Goal: Task Accomplishment & Management: Manage account settings

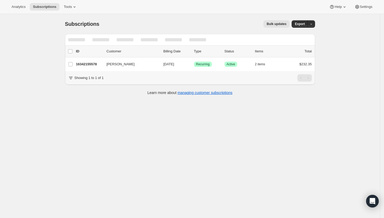
click at [281, 38] on div at bounding box center [190, 40] width 250 height 12
click at [211, 43] on div at bounding box center [190, 40] width 250 height 12
click at [284, 39] on icon "Search and filter results" at bounding box center [284, 39] width 5 height 5
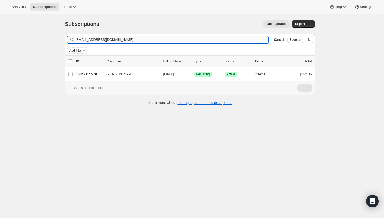
click at [242, 41] on input "[EMAIL_ADDRESS][DOMAIN_NAME]" at bounding box center [172, 39] width 193 height 7
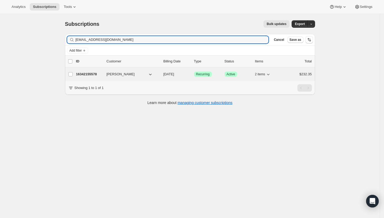
click at [87, 75] on p "16342155578" at bounding box center [89, 74] width 26 height 5
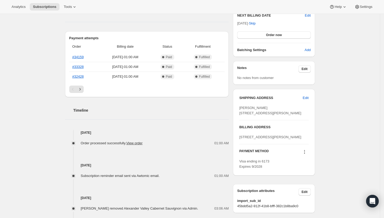
scroll to position [142, 0]
click at [305, 97] on span "Edit" at bounding box center [306, 97] width 6 height 5
select select "United States"
select select "GA"
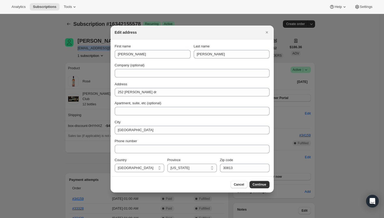
scroll to position [0, 0]
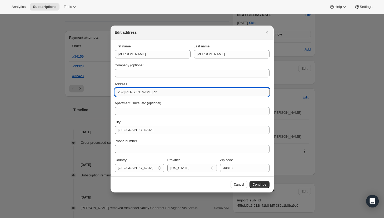
click at [181, 92] on input "252 carlow dr" at bounding box center [192, 92] width 155 height 8
paste input "4844 Appletree dr Evans Ga 30809"
click at [172, 91] on input "4844 Appletree dr Evans Ga 30809" at bounding box center [192, 92] width 155 height 8
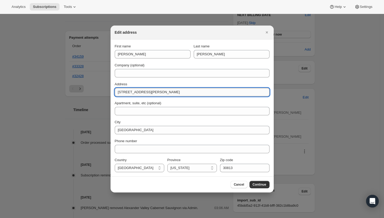
click at [172, 91] on input "4844 Appletree dr Evans Ga 30809" at bounding box center [192, 92] width 155 height 8
click at [186, 92] on input "4844 Appletree dr Evans Ga 30809" at bounding box center [192, 92] width 155 height 8
type input "4844 Appletree dr Evans Ga 30809"
click at [256, 183] on span "Continue" at bounding box center [260, 184] width 14 height 4
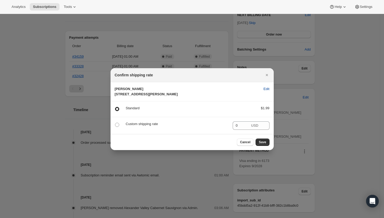
click at [264, 86] on span "Edit" at bounding box center [266, 88] width 6 height 5
select select "United States"
select select "GA"
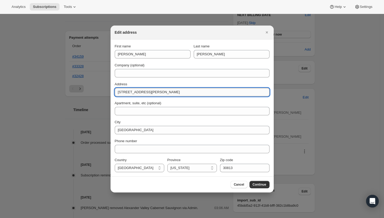
click at [172, 92] on input "4844 Appletree dr Evans Ga 30809" at bounding box center [192, 92] width 155 height 8
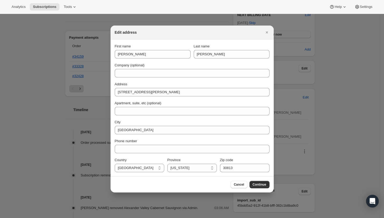
click at [224, 163] on div "Zip code 30813" at bounding box center [244, 164] width 49 height 15
click at [225, 166] on input "30813" at bounding box center [244, 168] width 49 height 8
paste input "09"
type input "30809"
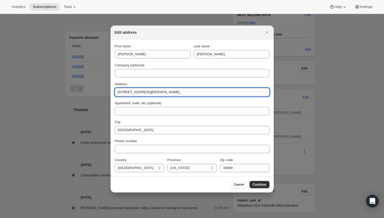
drag, startPoint x: 158, startPoint y: 91, endPoint x: 185, endPoint y: 92, distance: 27.1
click at [185, 93] on input "4844 Appletree dr Evans Ga 30809" at bounding box center [192, 92] width 155 height 8
click at [182, 86] on div "Address" at bounding box center [192, 84] width 155 height 5
click at [146, 91] on input "4844 Appletree dr Evans" at bounding box center [192, 92] width 155 height 8
click at [168, 92] on input "4844 Appletree d\Dr Evans" at bounding box center [192, 92] width 155 height 8
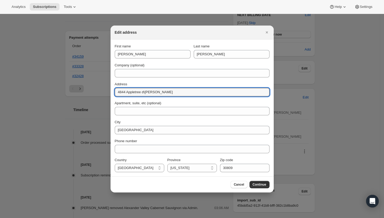
type input "4844 Appletree d\Dr Evans"
click at [156, 94] on input "4844 Appletree d\Dr Evans" at bounding box center [192, 92] width 155 height 8
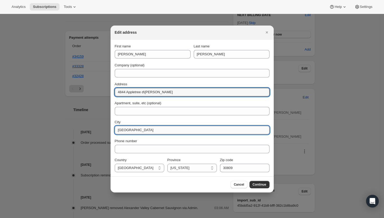
click at [138, 128] on input "Grovetown" at bounding box center [192, 130] width 155 height 8
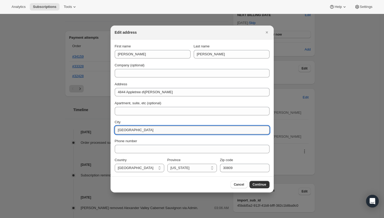
click at [138, 128] on input "Grovetown" at bounding box center [192, 130] width 155 height 8
paste input "Evans"
type input "Evans"
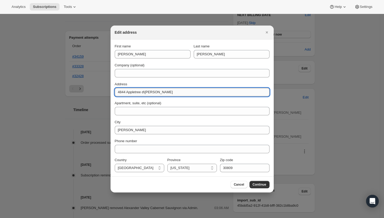
click at [152, 90] on input "4844 Appletree d\Dr Evans" at bounding box center [192, 92] width 155 height 8
drag, startPoint x: 144, startPoint y: 91, endPoint x: 178, endPoint y: 91, distance: 34.5
click at [179, 91] on input "4844 Appletree d\Dr Evans" at bounding box center [192, 92] width 155 height 8
type input "4844 Appletree Dr"
click at [237, 85] on div "Address" at bounding box center [192, 84] width 155 height 5
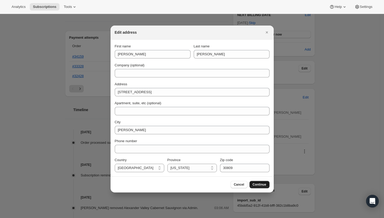
click at [265, 182] on button "Continue" at bounding box center [259, 184] width 20 height 7
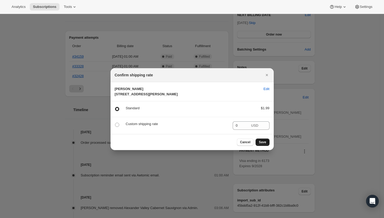
click at [263, 144] on span "Save" at bounding box center [262, 142] width 7 height 4
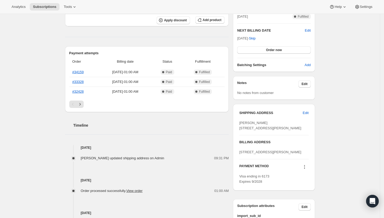
scroll to position [153, 0]
